Goal: Task Accomplishment & Management: Use online tool/utility

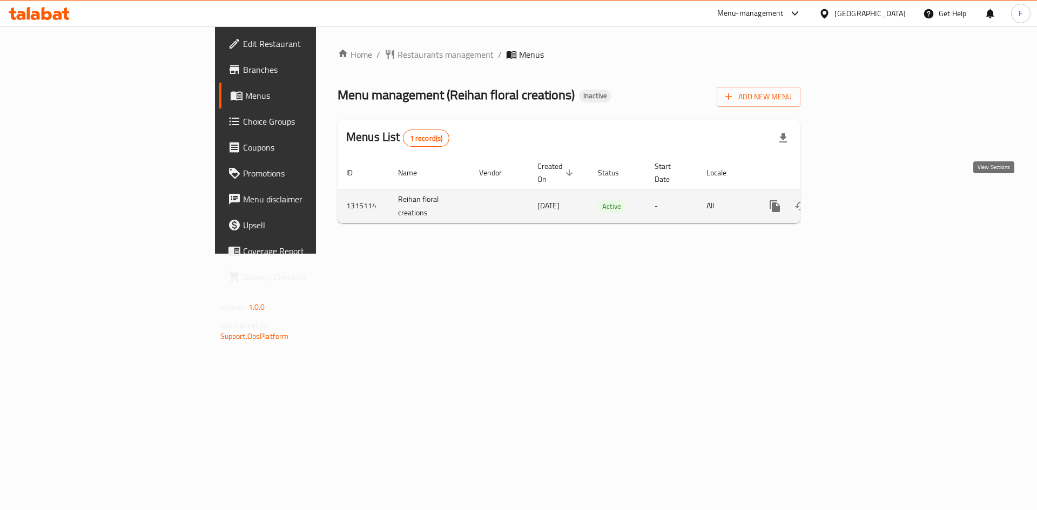
click at [859, 200] on icon "enhanced table" at bounding box center [852, 206] width 13 height 13
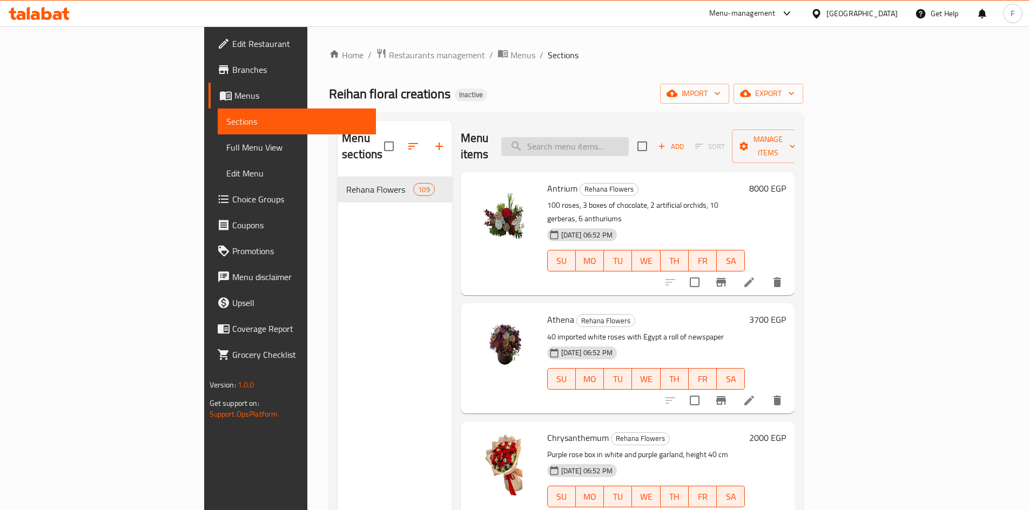
click at [628, 137] on input "search" at bounding box center [564, 146] width 127 height 19
paste input "Orchid"
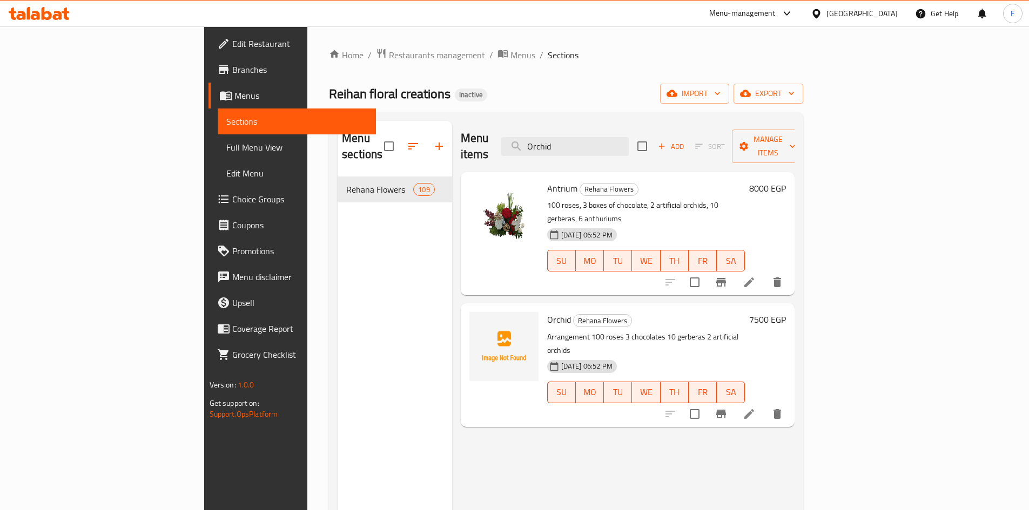
click at [547, 331] on p "Arrangement 100 roses 3 chocolates 10 gerberas 2 artificial orchids" at bounding box center [646, 344] width 198 height 27
click at [629, 137] on input "Orchid" at bounding box center [564, 146] width 127 height 19
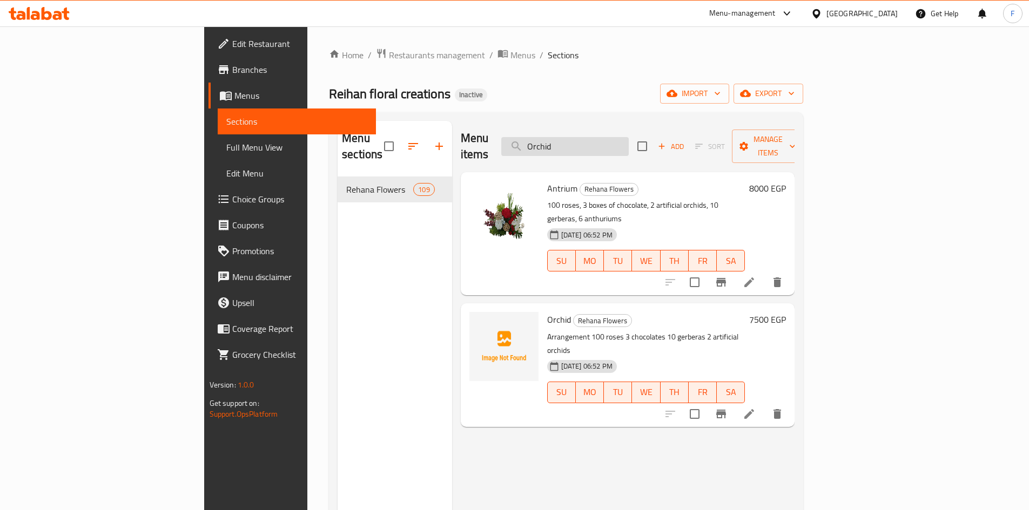
click at [629, 137] on input "Orchid" at bounding box center [564, 146] width 127 height 19
paste input "Harmony flowers"
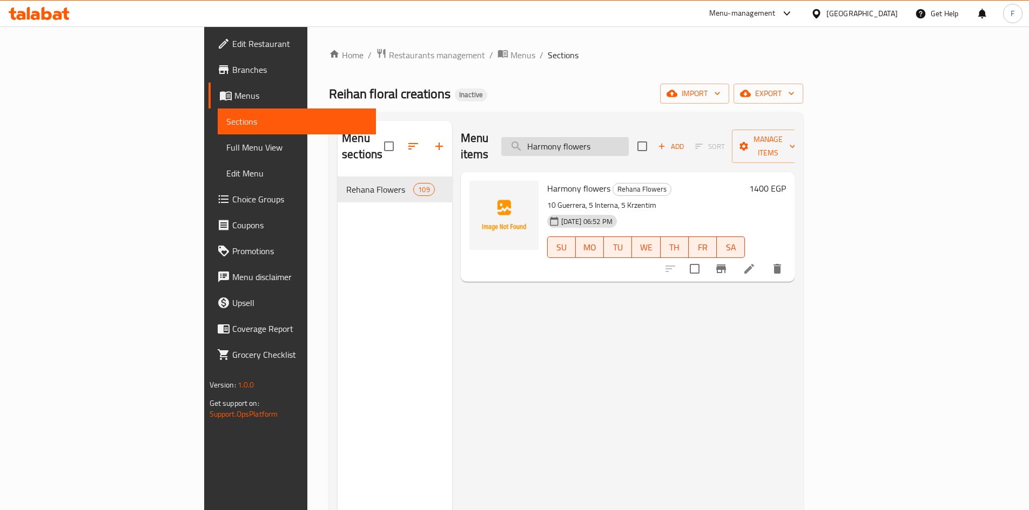
click at [629, 143] on input "Harmony flowers" at bounding box center [564, 146] width 127 height 19
paste input "Eucalyptus 2"
click at [547, 199] on p "10 roses and baby flower" at bounding box center [646, 206] width 198 height 14
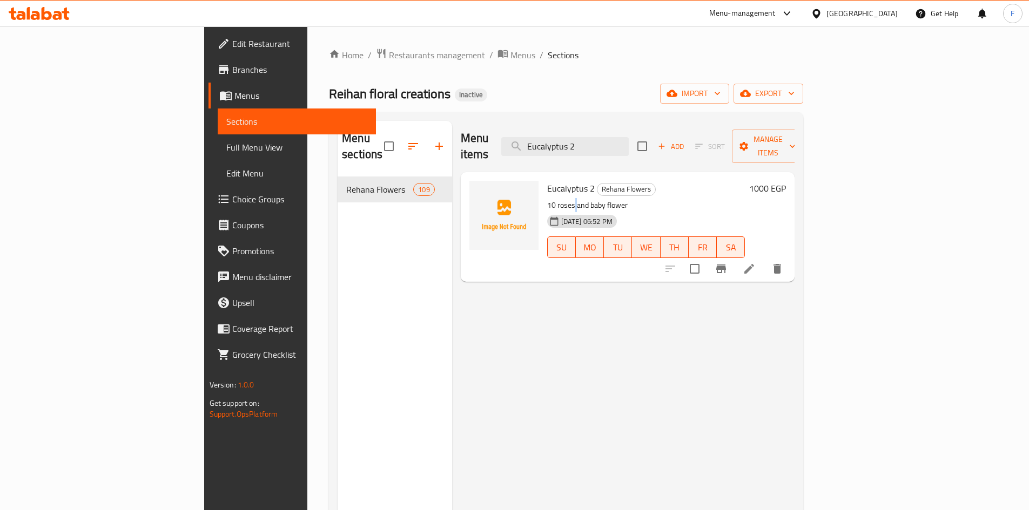
click at [547, 199] on p "10 roses and baby flower" at bounding box center [646, 206] width 198 height 14
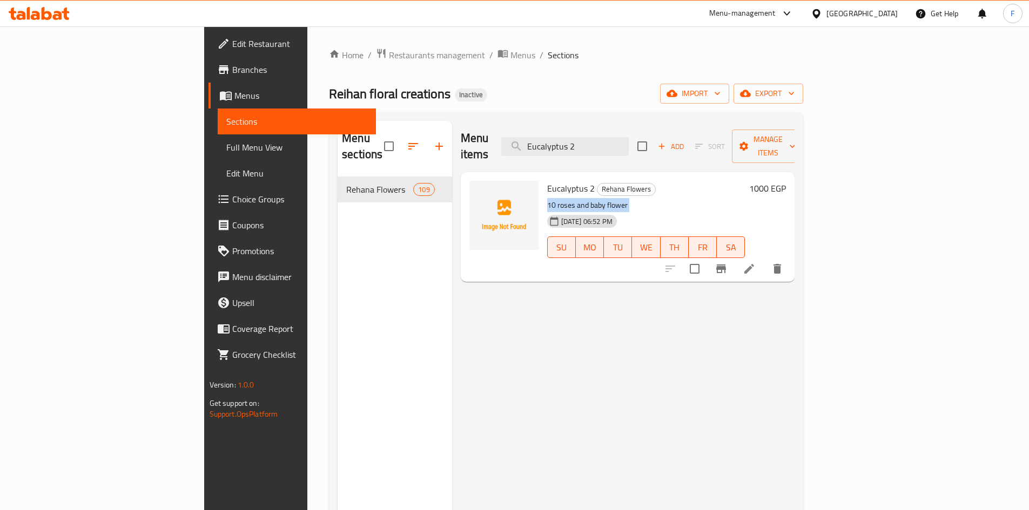
click at [547, 199] on p "10 roses and baby flower" at bounding box center [646, 206] width 198 height 14
click at [604, 138] on input "Eucalyptus 2" at bounding box center [564, 146] width 127 height 19
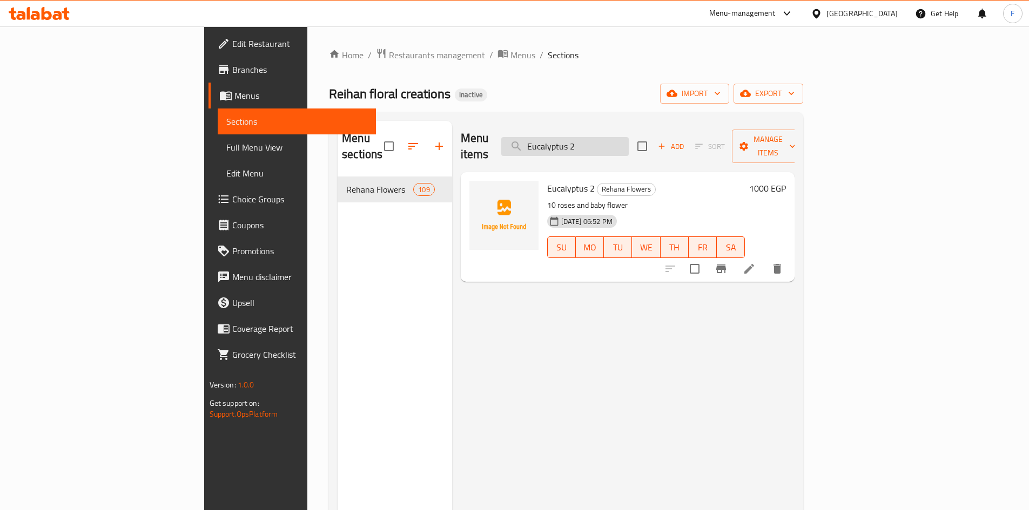
click at [604, 138] on input "Eucalyptus 2" at bounding box center [564, 146] width 127 height 19
paste input "Flower house"
click at [624, 137] on input "Flower house" at bounding box center [564, 146] width 127 height 19
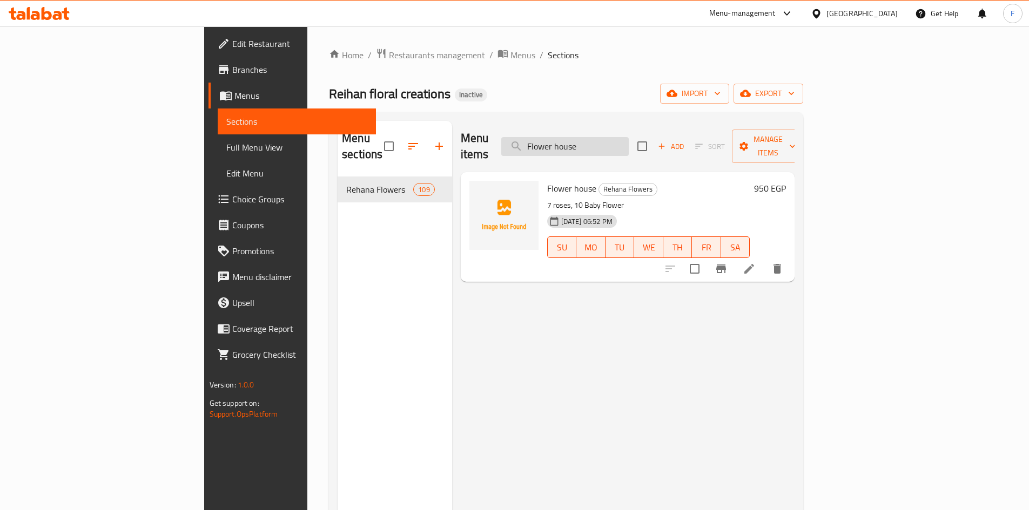
paste input "beige 2"
click at [629, 143] on input "beige 2" at bounding box center [564, 146] width 127 height 19
click at [609, 141] on input "beige" at bounding box center [564, 146] width 127 height 19
paste input "st lov"
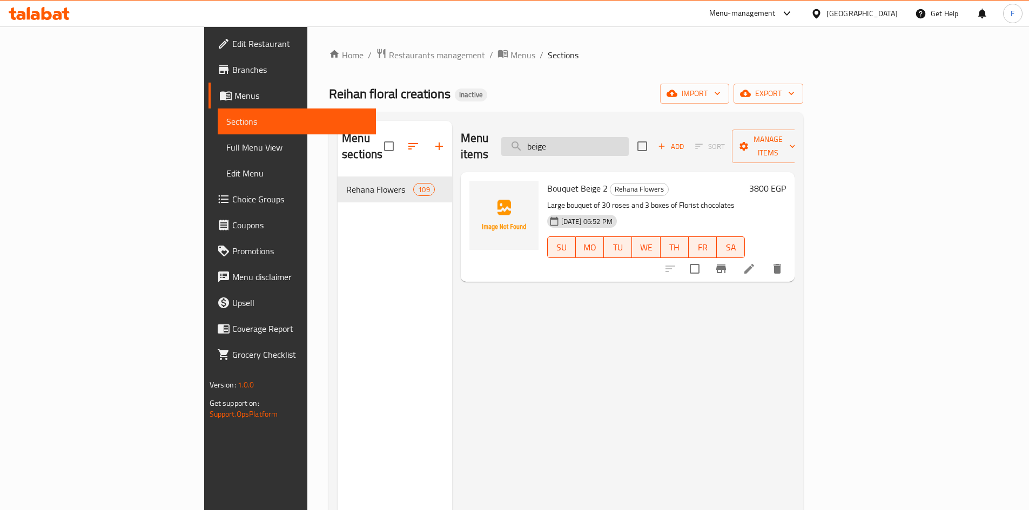
type input "best love"
click at [617, 137] on input "best love" at bounding box center [564, 146] width 127 height 19
